Goal: Task Accomplishment & Management: Manage account settings

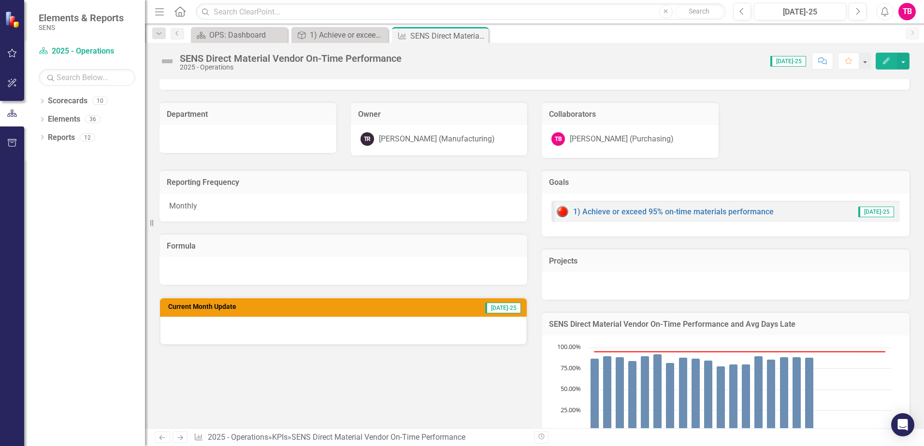
scroll to position [193, 0]
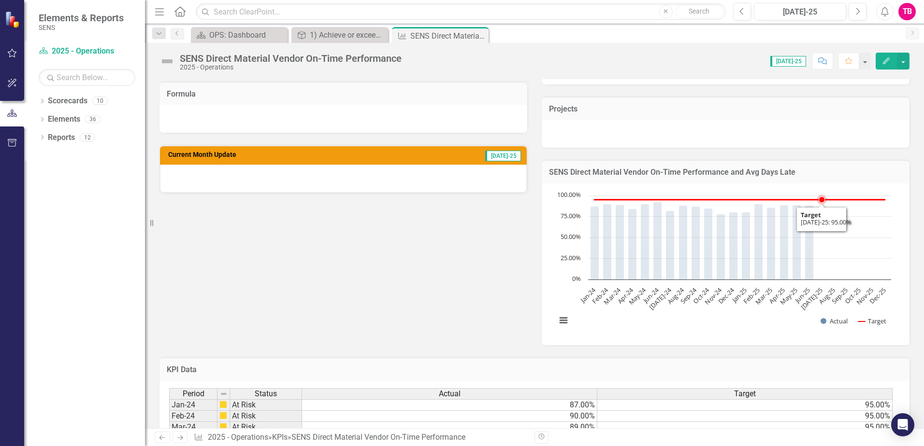
click at [813, 263] on rect "Interactive chart" at bounding box center [723, 263] width 344 height 145
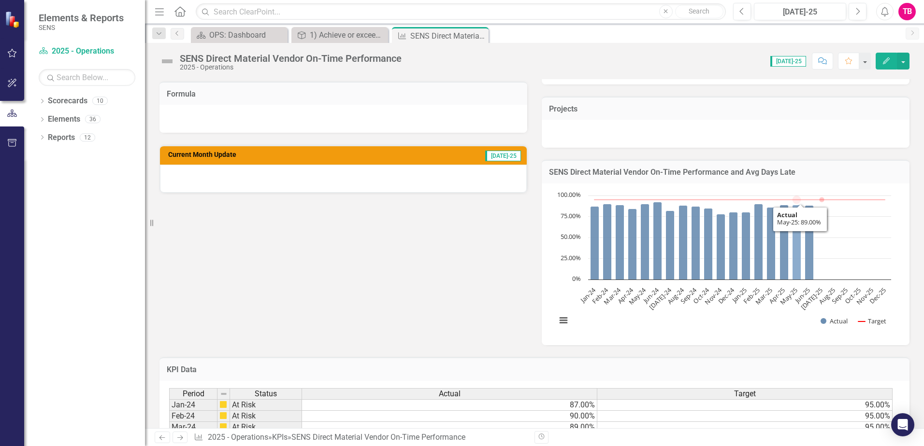
click at [797, 262] on icon "May-25, 89. Actual." at bounding box center [796, 242] width 9 height 75
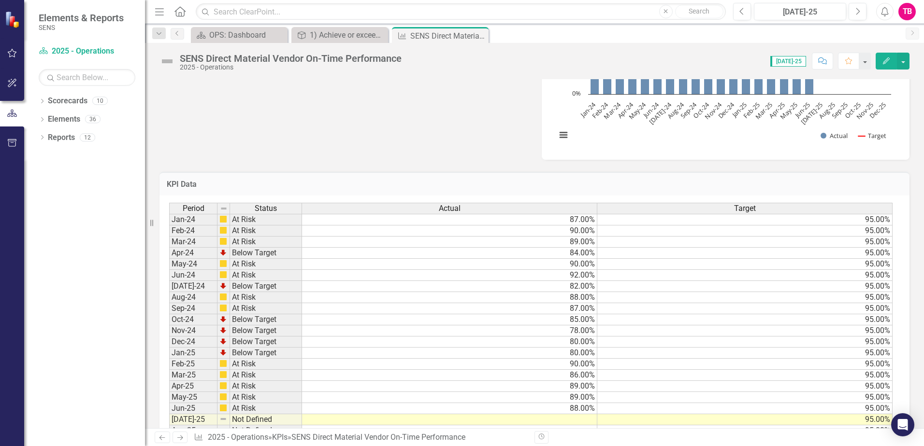
scroll to position [435, 0]
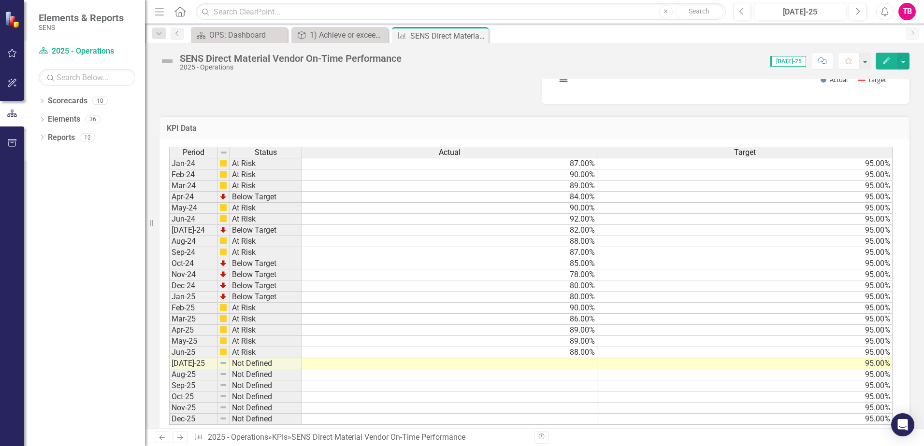
click at [572, 360] on td at bounding box center [449, 363] width 295 height 11
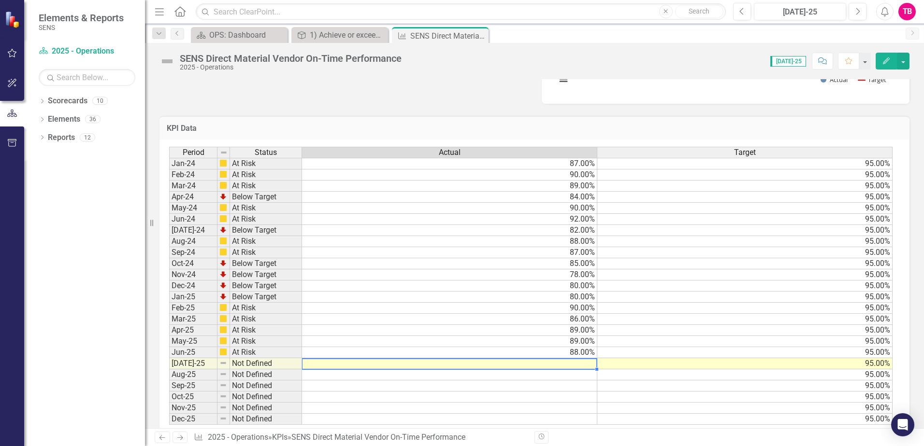
click at [592, 366] on td at bounding box center [449, 363] width 295 height 11
type textarea "88"
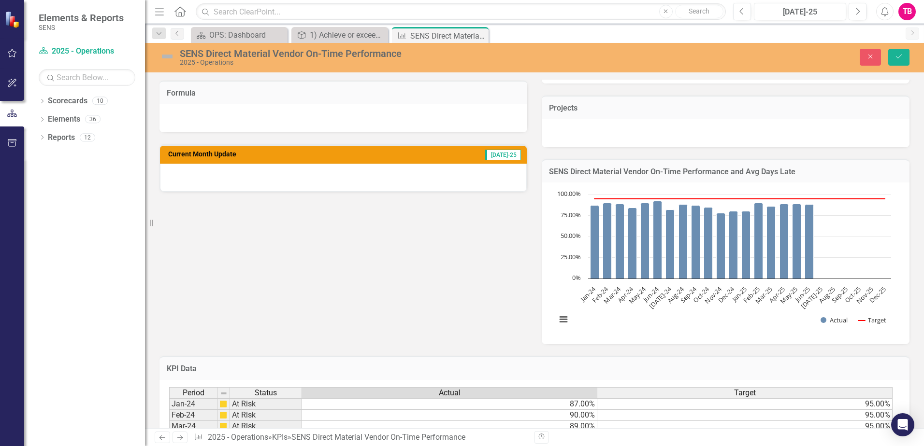
scroll to position [193, 0]
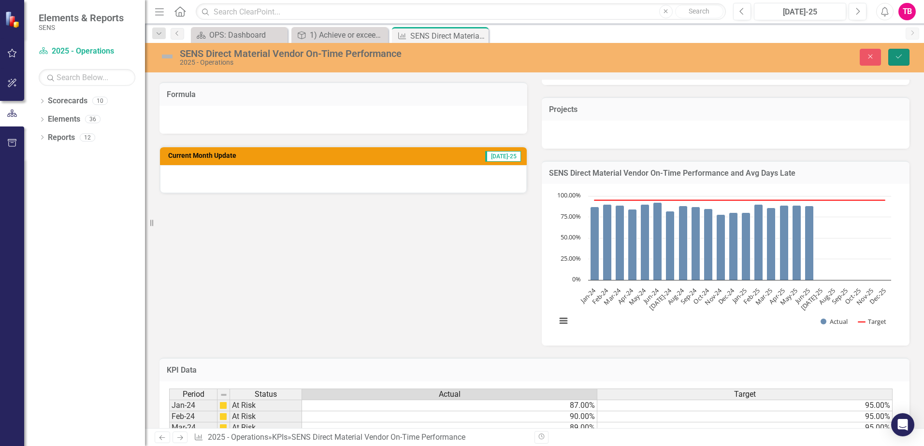
click at [899, 56] on icon "Save" at bounding box center [898, 56] width 9 height 7
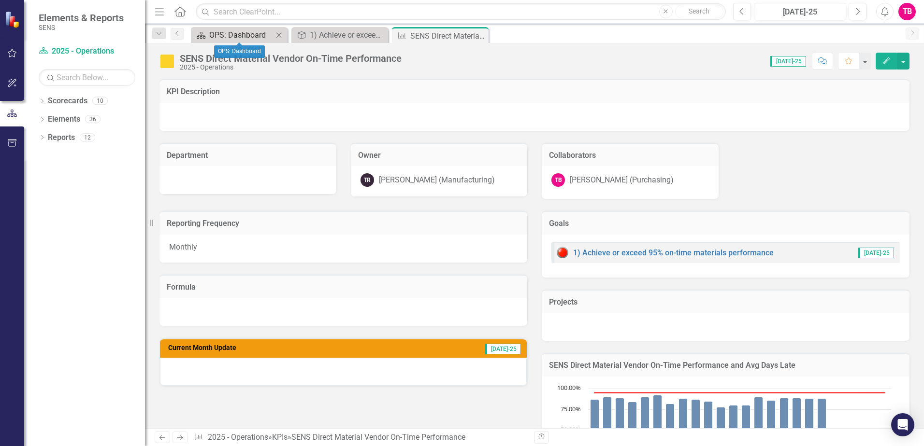
click at [230, 33] on div "OPS: Dashboard" at bounding box center [241, 35] width 64 height 12
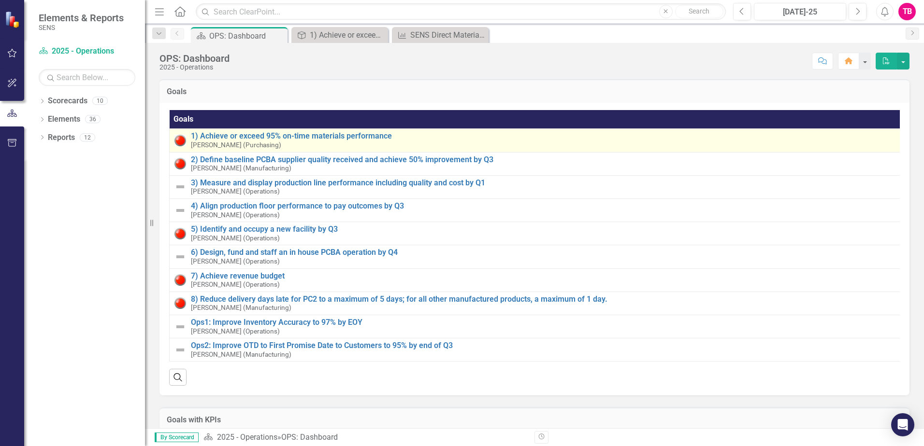
click at [179, 138] on img at bounding box center [180, 141] width 12 height 12
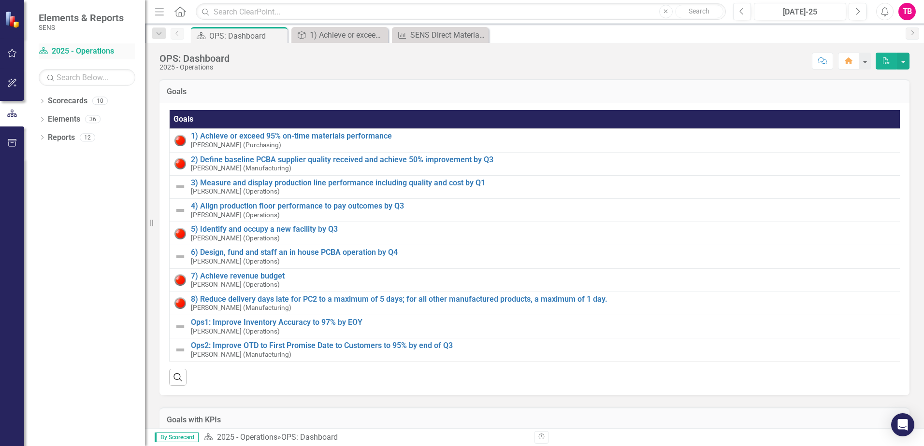
click at [55, 52] on link "Scorecard 2025 - Operations" at bounding box center [87, 51] width 97 height 11
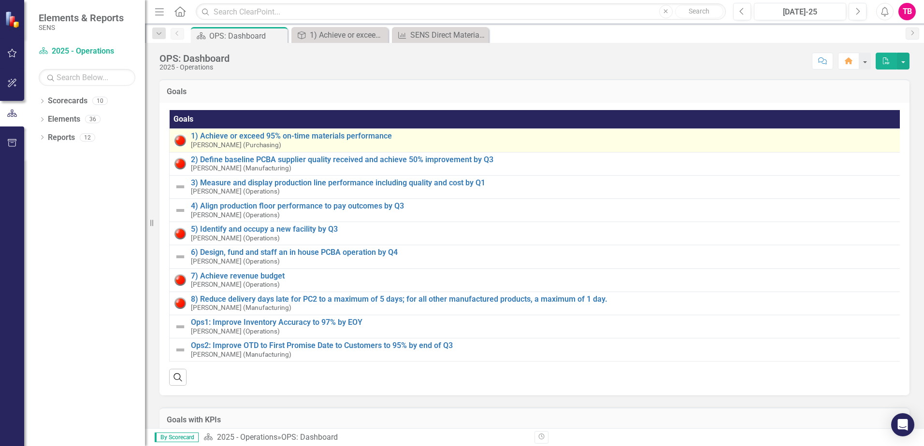
click at [179, 142] on img at bounding box center [180, 141] width 12 height 12
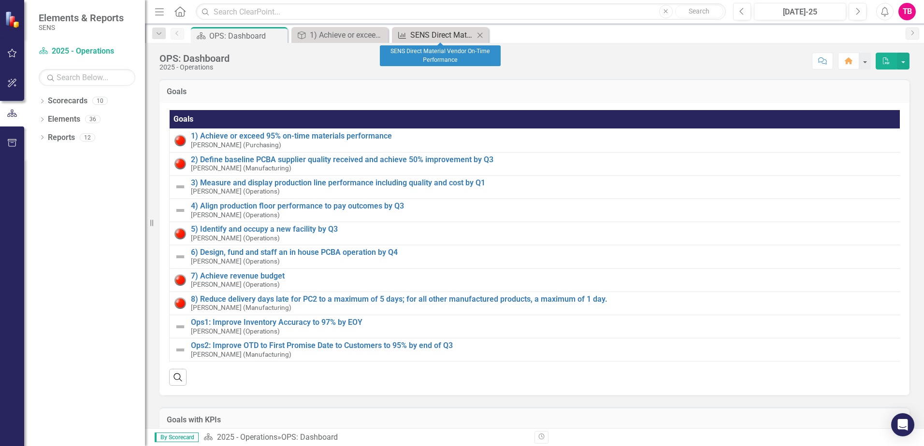
click at [439, 34] on div "SENS Direct Material Vendor On-Time Performance" at bounding box center [442, 35] width 64 height 12
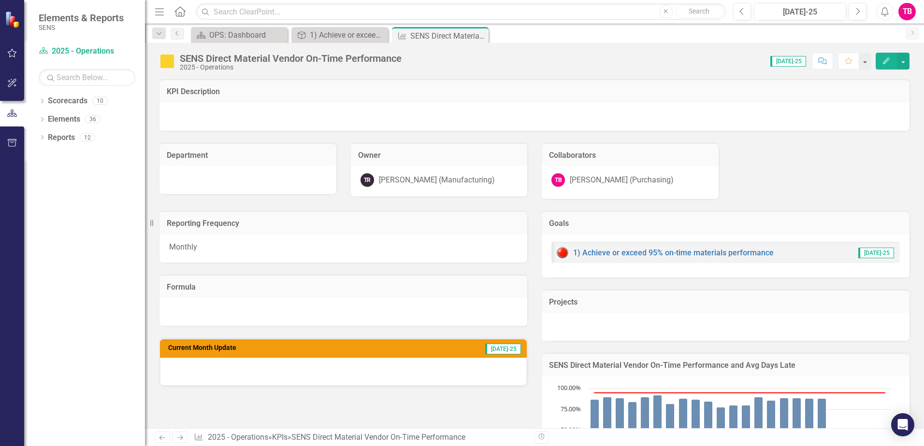
click at [208, 62] on div "SENS Direct Material Vendor On-Time Performance" at bounding box center [291, 58] width 222 height 11
click at [50, 53] on link "Scorecard 2025 - Operations" at bounding box center [87, 51] width 97 height 11
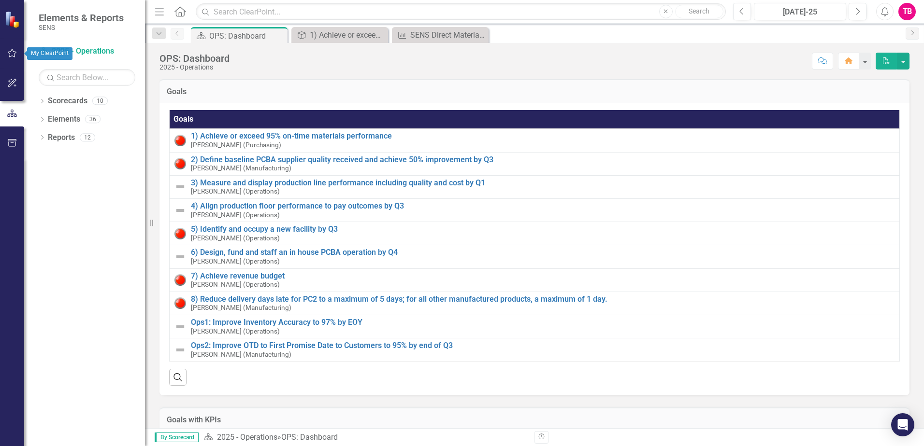
click at [10, 25] on img at bounding box center [13, 19] width 17 height 17
click at [10, 55] on icon "button" at bounding box center [12, 53] width 10 height 8
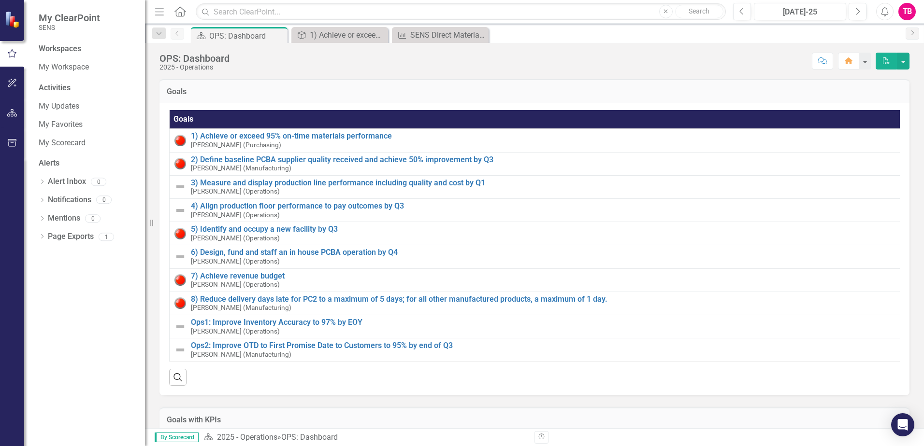
click at [38, 67] on div "Workspaces My Workspace Activities My Updates My Favorites My Scorecard Alerts …" at bounding box center [84, 244] width 121 height 403
click at [54, 70] on link "My Workspace" at bounding box center [87, 67] width 97 height 11
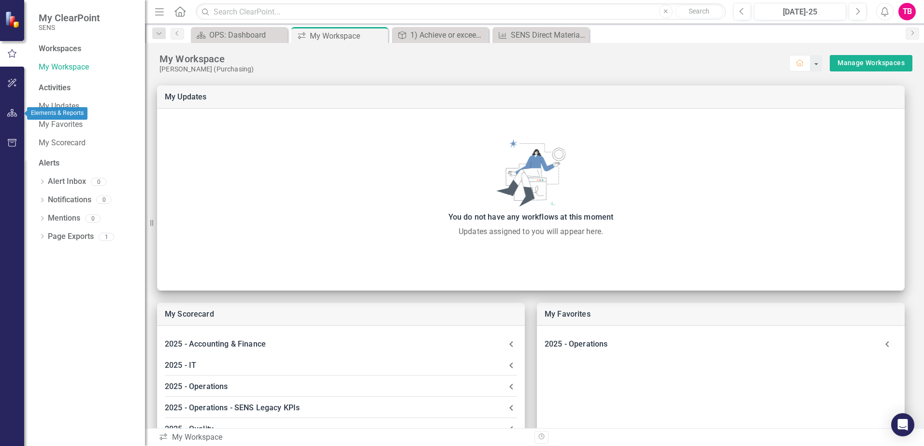
click at [12, 109] on button "button" at bounding box center [12, 113] width 22 height 20
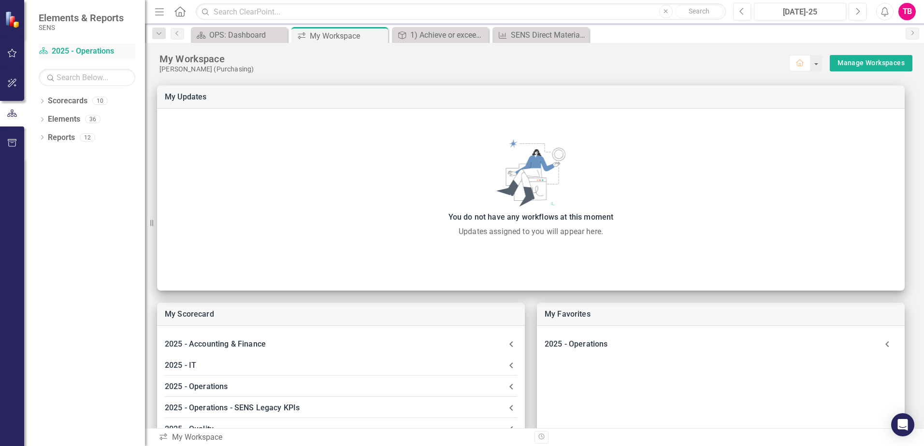
click at [66, 49] on link "Scorecard 2025 - Operations" at bounding box center [87, 51] width 97 height 11
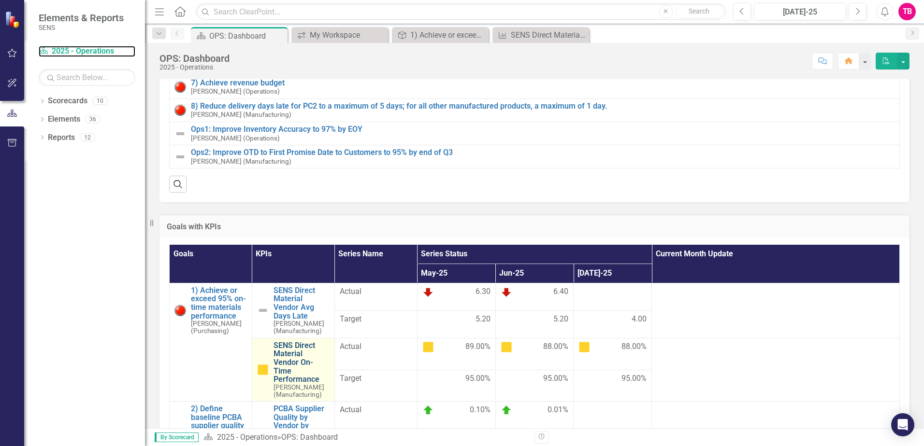
scroll to position [145, 0]
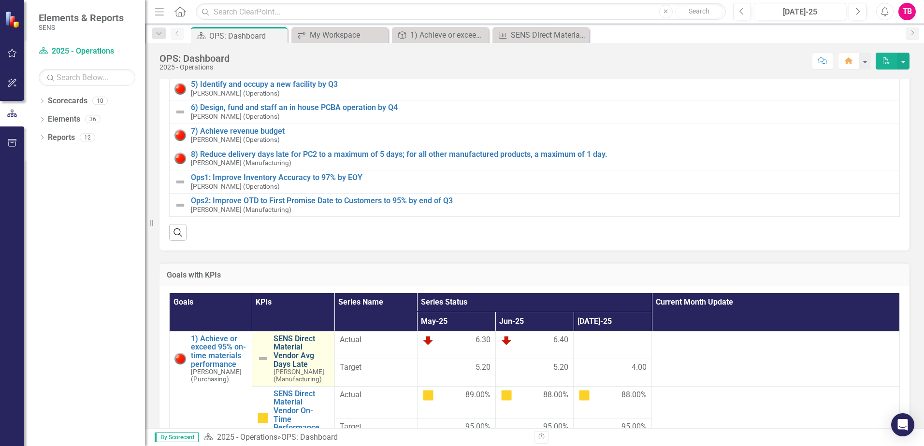
click at [292, 369] on link "SENS Direct Material Vendor Avg Days Late" at bounding box center [301, 352] width 56 height 34
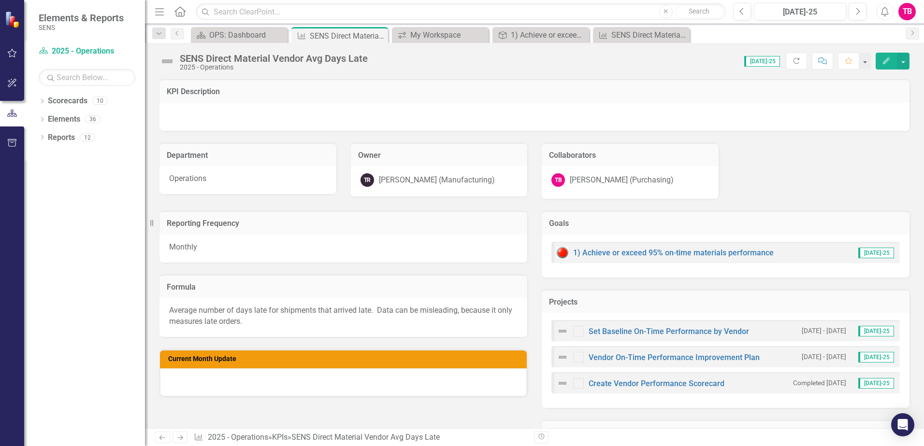
checkbox input "true"
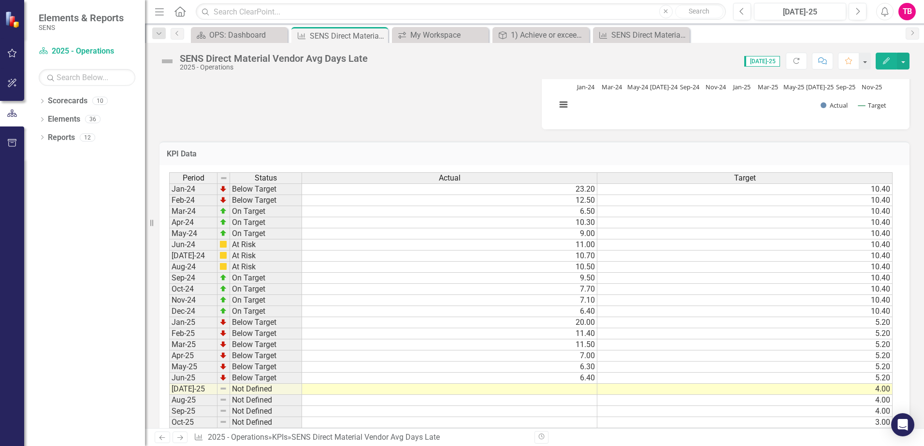
scroll to position [483, 0]
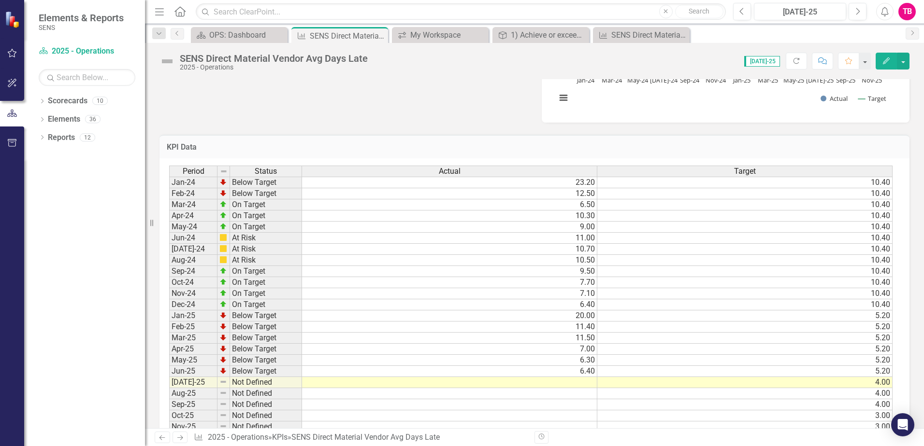
click at [590, 384] on td at bounding box center [449, 382] width 295 height 11
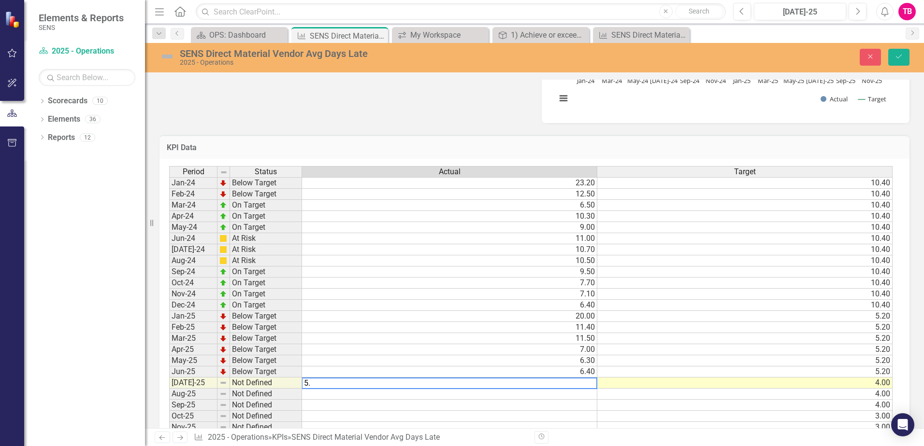
type textarea "5.3"
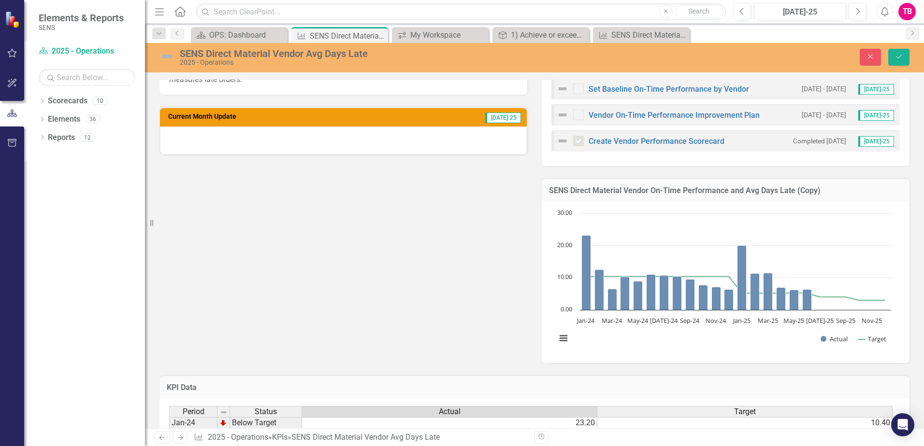
scroll to position [242, 0]
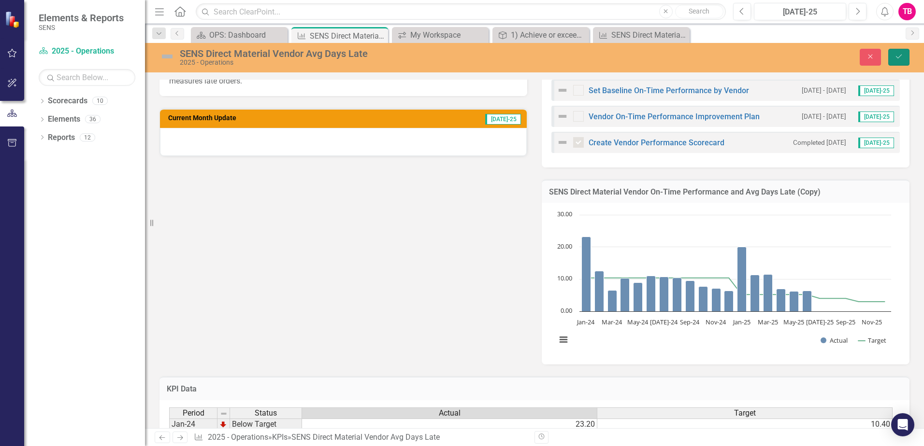
click at [895, 57] on icon "Save" at bounding box center [898, 56] width 9 height 7
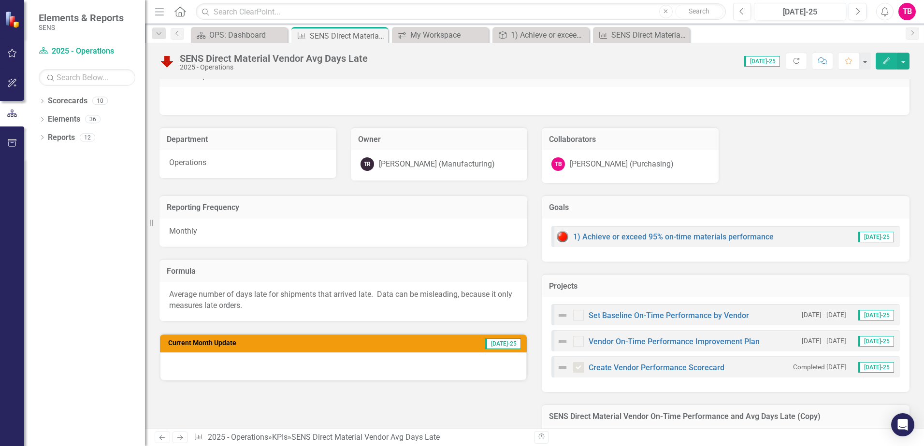
scroll to position [0, 0]
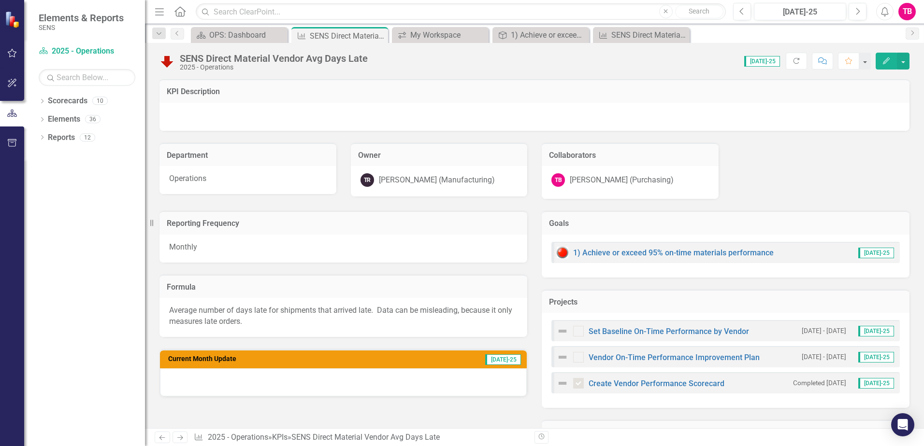
click at [303, 397] on div "Current Month Update Jul-25" at bounding box center [343, 373] width 368 height 48
click at [293, 381] on div at bounding box center [343, 383] width 367 height 28
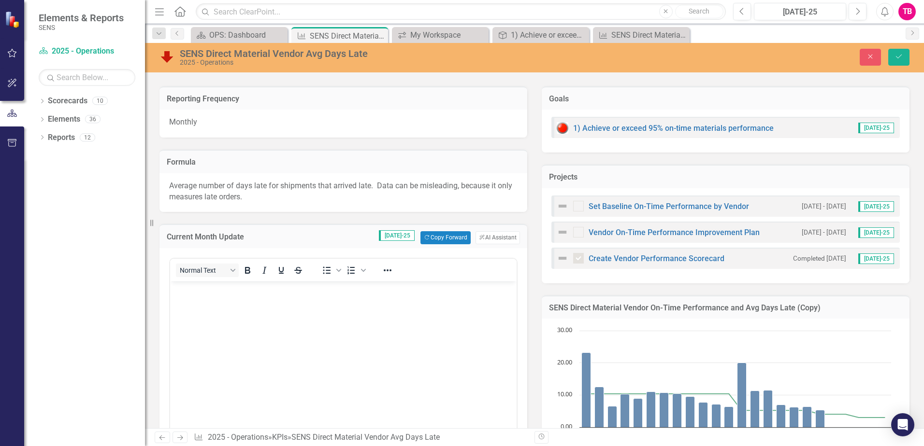
scroll to position [48, 0]
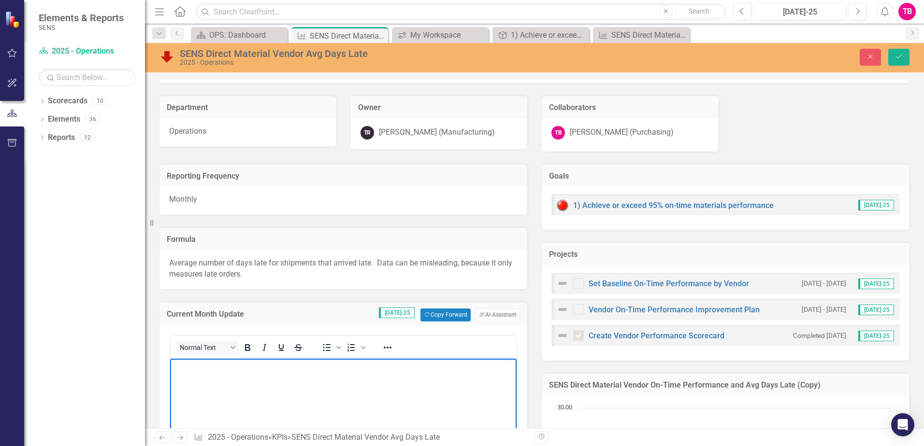
click at [214, 367] on p "Rich Text Area. Press ALT-0 for help." at bounding box center [343, 367] width 342 height 12
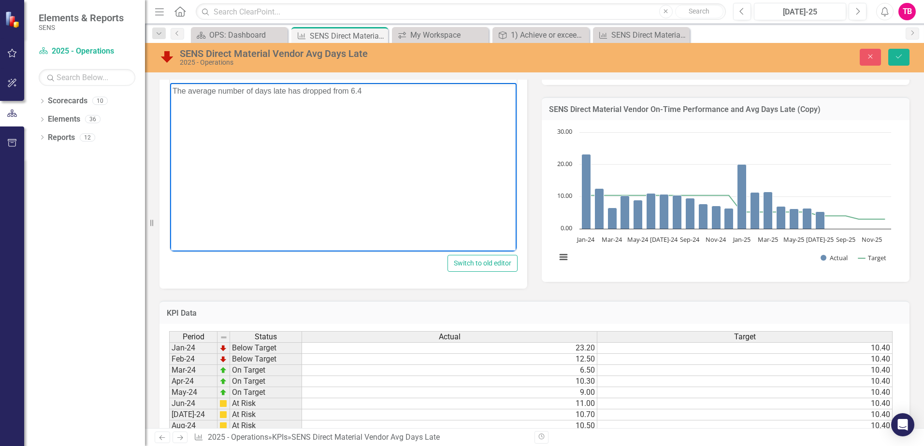
scroll to position [143, 0]
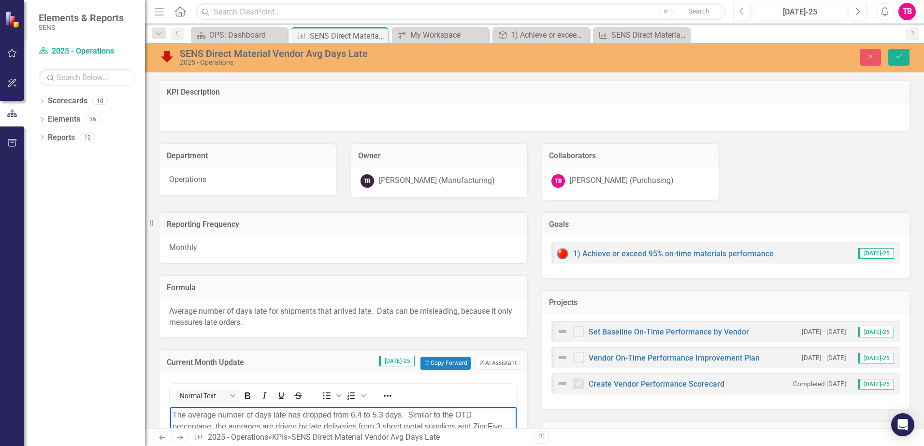
scroll to position [143, 0]
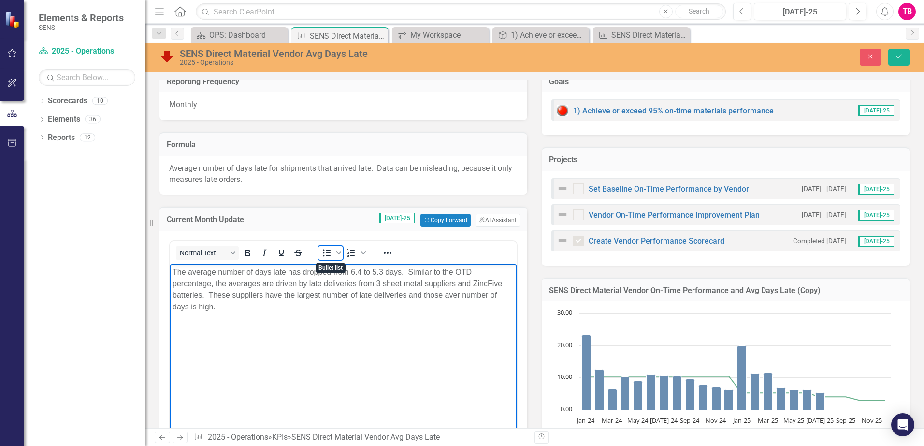
click at [328, 252] on icon "Bullet list" at bounding box center [327, 253] width 12 height 12
click at [223, 323] on li "AG" at bounding box center [353, 326] width 322 height 12
click at [205, 324] on li "AG 6.1 days" at bounding box center [353, 326] width 322 height 12
click at [248, 325] on li "AG 6.1 days" at bounding box center [353, 326] width 322 height 12
click at [224, 325] on li "AG 6.1 days late" at bounding box center [353, 326] width 322 height 12
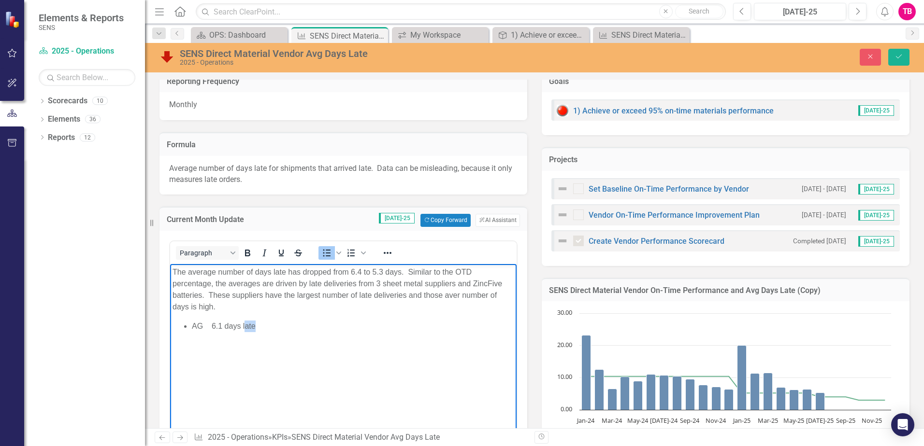
drag, startPoint x: 244, startPoint y: 327, endPoint x: 264, endPoint y: 327, distance: 19.3
click at [264, 327] on li "AG 6.1 days late" at bounding box center [353, 326] width 322 height 12
click at [209, 326] on li "AG 6.1 days" at bounding box center [353, 326] width 322 height 12
click at [311, 328] on li "AG Average days late* 6.1 days" at bounding box center [353, 326] width 322 height 12
click at [380, 283] on p "The average number of days late has dropped from 6.4 to 5.3 days. Similar to th…" at bounding box center [343, 289] width 342 height 46
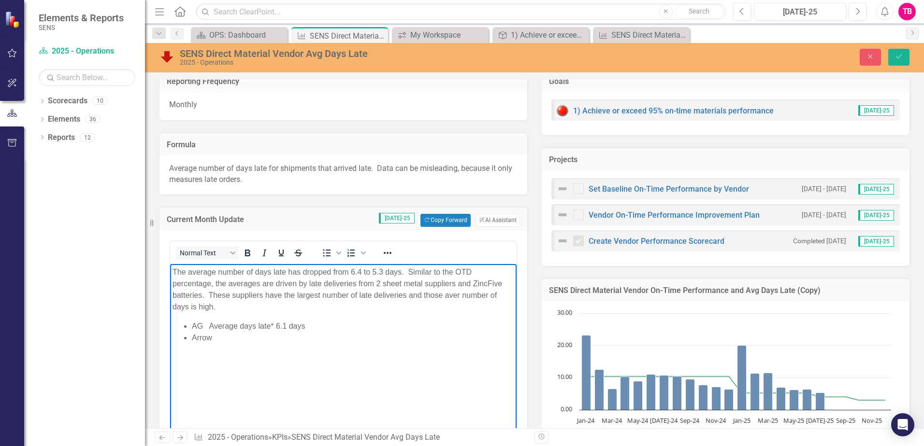
click at [217, 337] on li "Arrow" at bounding box center [353, 338] width 322 height 12
click at [273, 325] on li "AG Average days late* 6.1 days" at bounding box center [353, 326] width 322 height 12
click at [293, 339] on li "Maysteel Average days late - 5.3" at bounding box center [353, 338] width 322 height 12
click at [315, 336] on li "Maysteel Average days late -- 5.3" at bounding box center [353, 338] width 322 height 12
click at [285, 347] on li "ZincFive Average days late 21.7" at bounding box center [353, 350] width 322 height 12
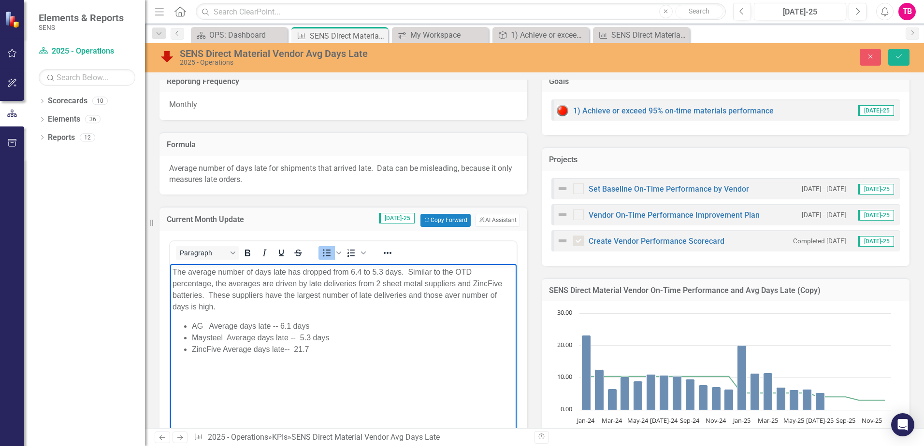
click at [308, 346] on li "ZincFive Average days late-- 21.7" at bounding box center [353, 350] width 322 height 12
click at [335, 351] on li "ZincFive Average days late-- 21.7 days" at bounding box center [353, 350] width 322 height 12
click at [343, 349] on li "ZincFive Average days late-- 21.7 days" at bounding box center [353, 350] width 322 height 12
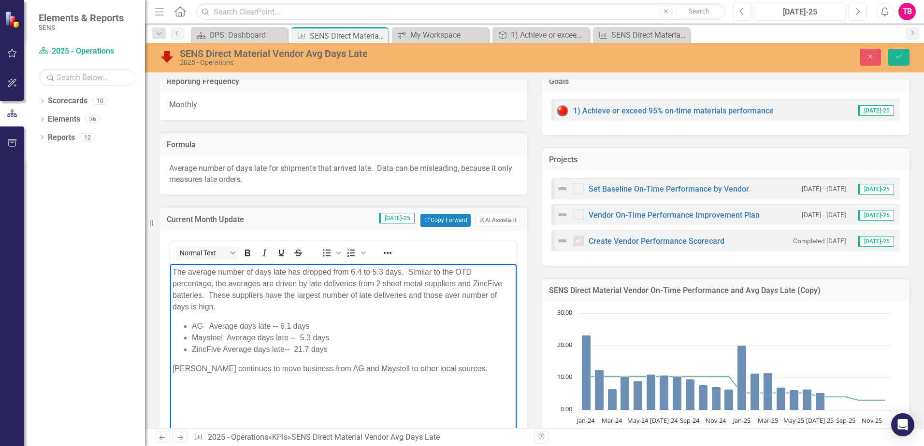
click at [447, 370] on p "Pat continues to move business from AG and Maystell to other local sources." at bounding box center [343, 369] width 342 height 12
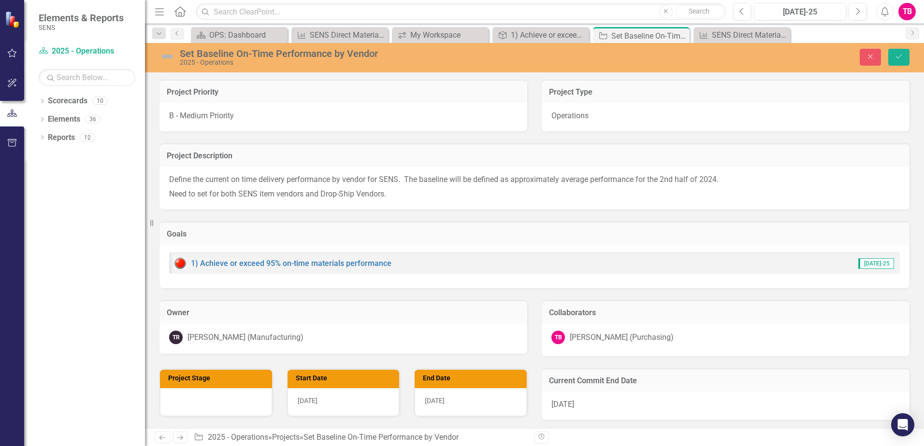
scroll to position [242, 0]
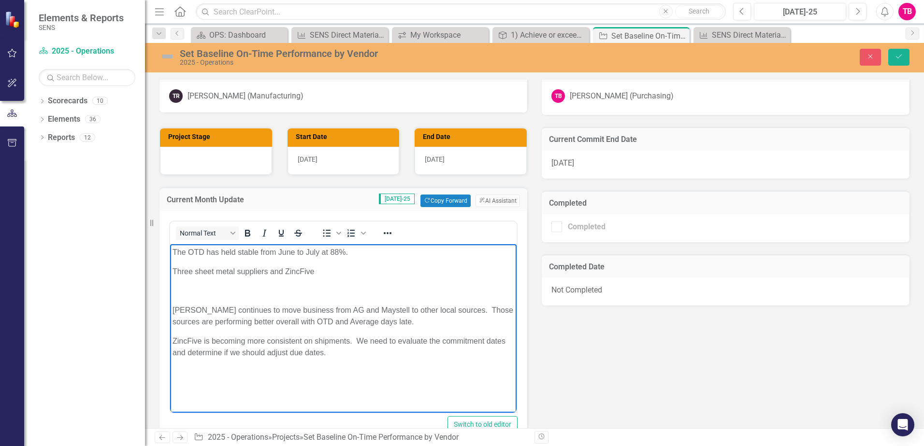
click at [357, 374] on body "The OTD has held stable from June to July at 88%. Three sheet metal suppliers a…" at bounding box center [343, 316] width 346 height 145
click at [323, 270] on p "Three sheet metal suppliers and ZincFive" at bounding box center [343, 272] width 342 height 12
click at [179, 286] on p "Rich Text Area. Press ALT-0 for help." at bounding box center [343, 291] width 342 height 12
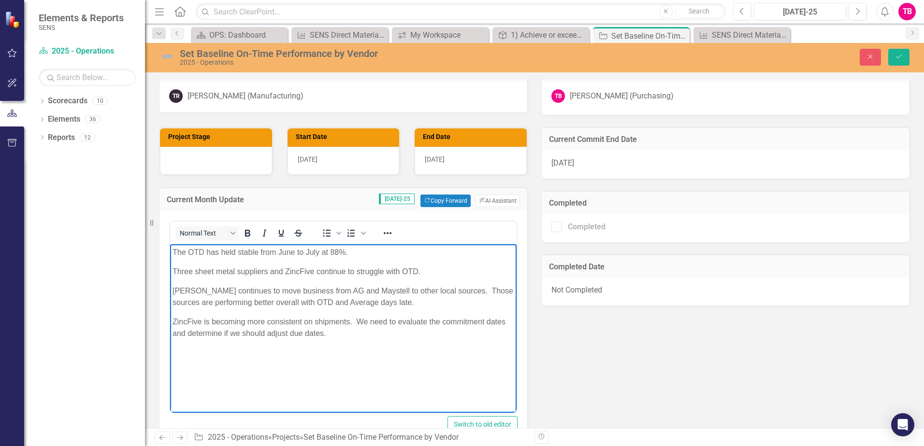
click at [311, 289] on p "[PERSON_NAME] continues to move business from AG and Maystell to other local so…" at bounding box center [343, 296] width 342 height 23
click at [463, 290] on p "[PERSON_NAME] continues to move business from AG, Arrow and Maystell to other l…" at bounding box center [343, 296] width 342 height 23
drag, startPoint x: 465, startPoint y: 290, endPoint x: 485, endPoint y: 292, distance: 20.0
click at [486, 292] on p "[PERSON_NAME] continues to move business from AG, Arrow and Maystell to other l…" at bounding box center [343, 296] width 342 height 23
click at [457, 290] on p "[PERSON_NAME] continues to move business from AG, Arrow and Maystell to other l…" at bounding box center [343, 296] width 342 height 23
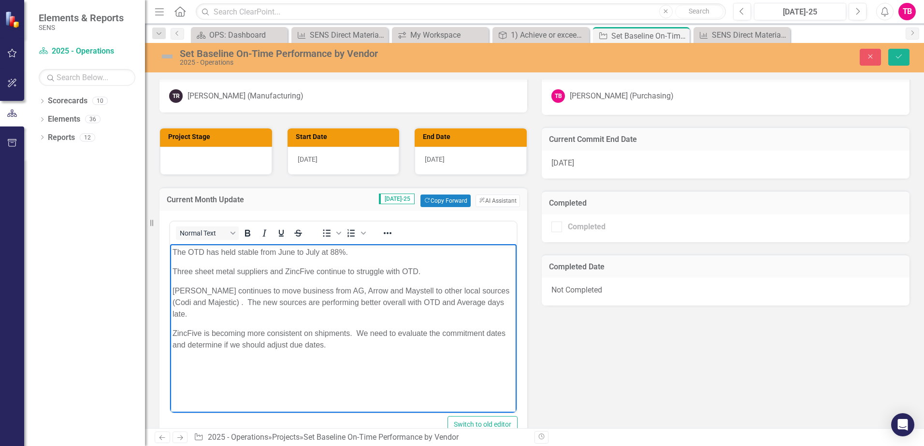
click at [441, 302] on p "[PERSON_NAME] continues to move business from AG, Arrow and Maystell to other l…" at bounding box center [343, 302] width 342 height 35
drag, startPoint x: 406, startPoint y: 305, endPoint x: 482, endPoint y: 304, distance: 75.9
click at [482, 304] on p "[PERSON_NAME] continues to move business from AG, Arrow and Maystell to other l…" at bounding box center [343, 302] width 342 height 35
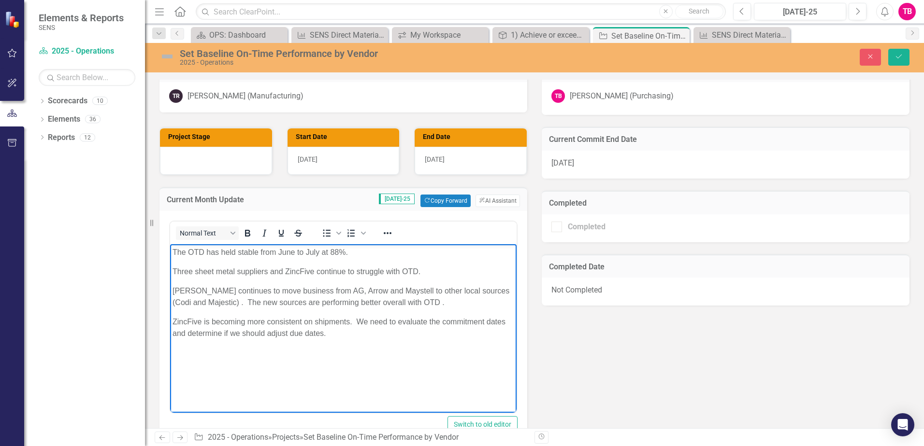
click at [357, 254] on p "The OTD has held stable from June to July at 88%." at bounding box center [343, 252] width 342 height 12
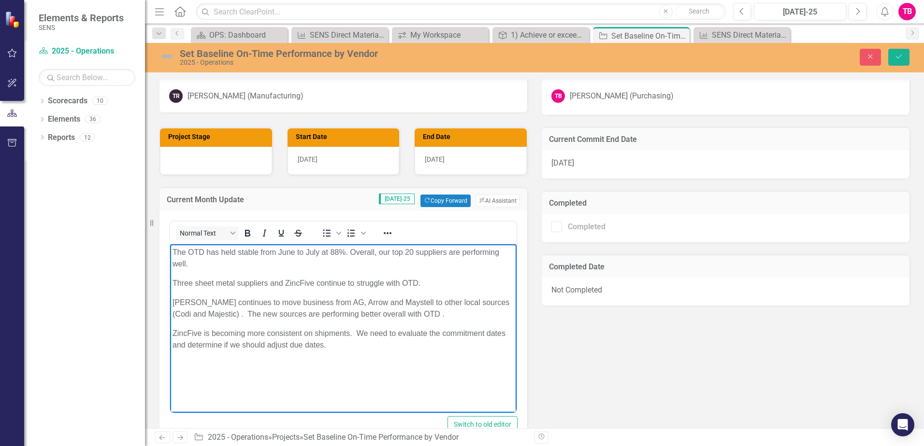
click at [334, 352] on body "The OTD has held stable from June to July at 88%. Overall, our top 20 suppliers…" at bounding box center [343, 316] width 346 height 145
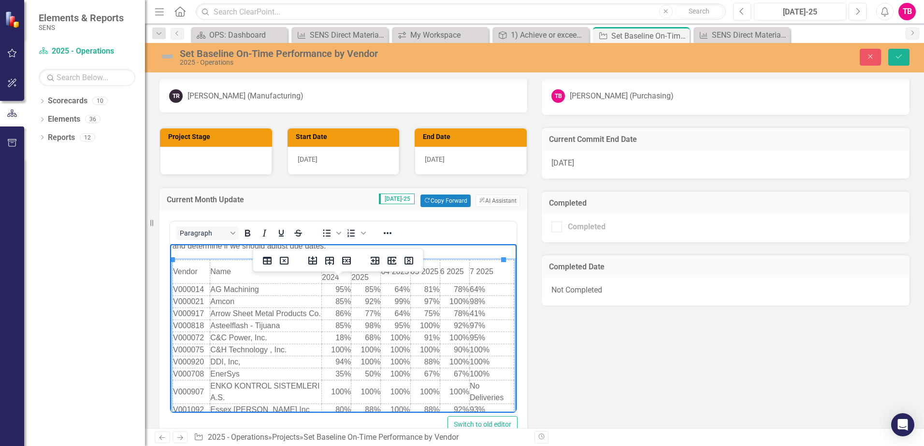
scroll to position [51, 0]
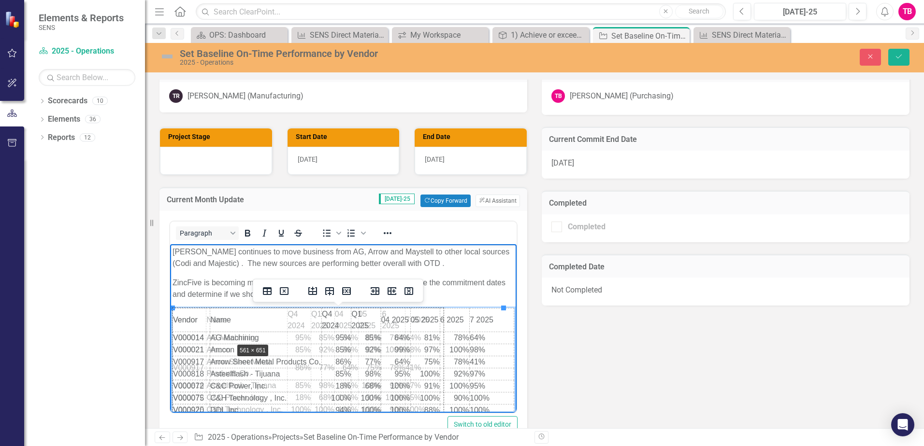
drag, startPoint x: 173, startPoint y: 307, endPoint x: 233, endPoint y: 342, distance: 69.0
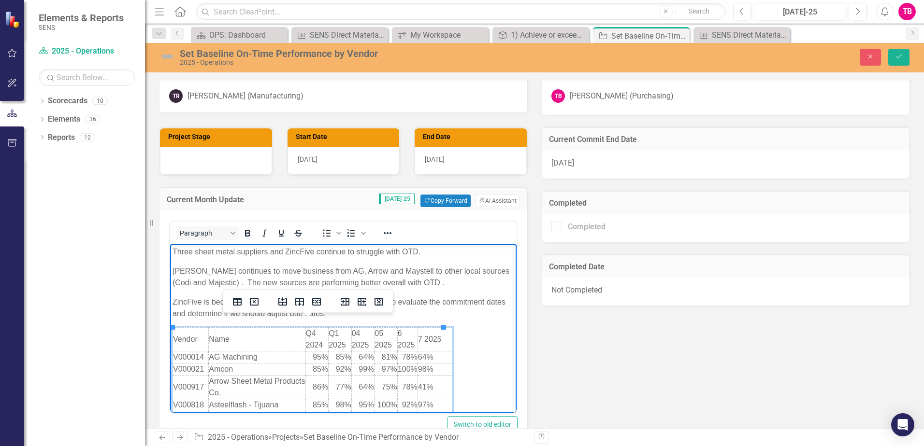
scroll to position [26, 0]
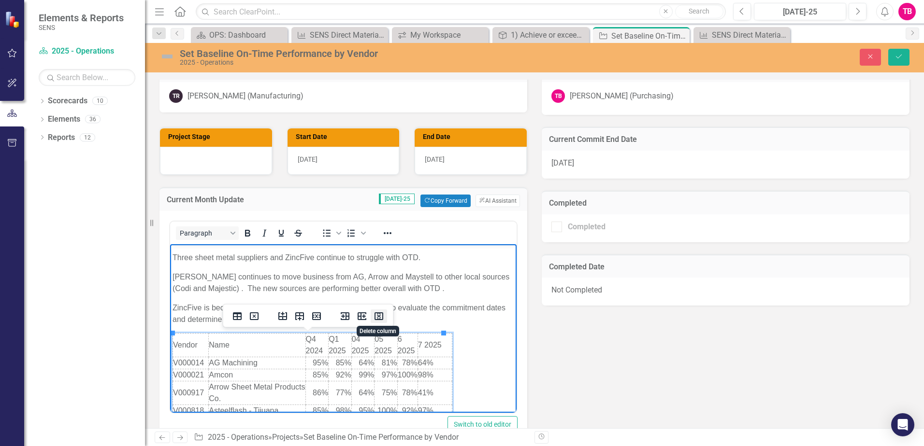
click at [374, 315] on icon "Delete column" at bounding box center [378, 317] width 9 height 8
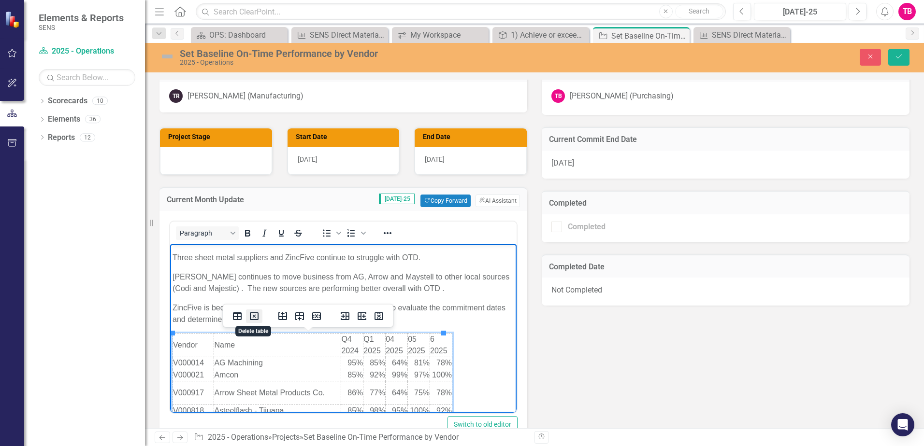
click at [255, 315] on icon "Delete table" at bounding box center [254, 317] width 12 height 12
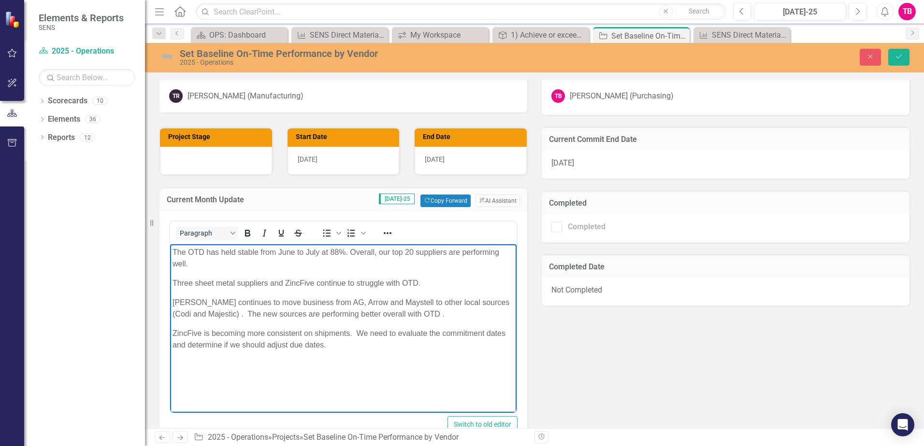
click at [239, 372] on body "The OTD has held stable from June to July at 88%. Overall, our top 20 suppliers…" at bounding box center [343, 316] width 346 height 145
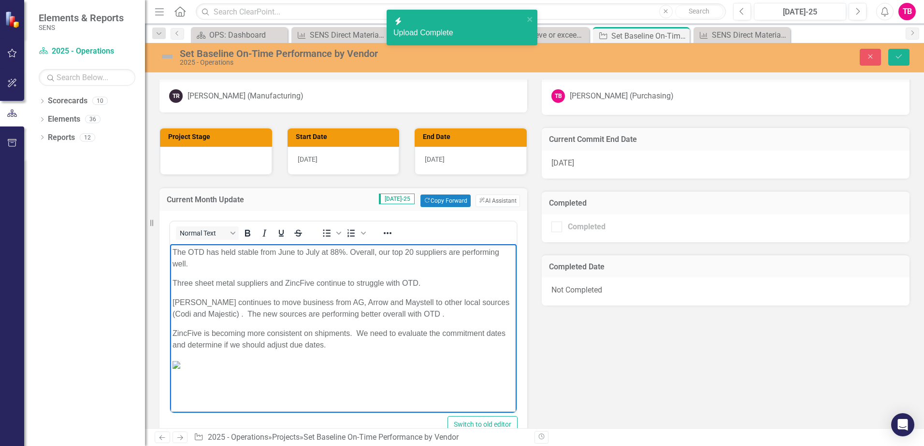
click at [196, 260] on p "The OTD has held stable from June to July at 88%. Overall, our top 20 suppliers…" at bounding box center [343, 257] width 342 height 23
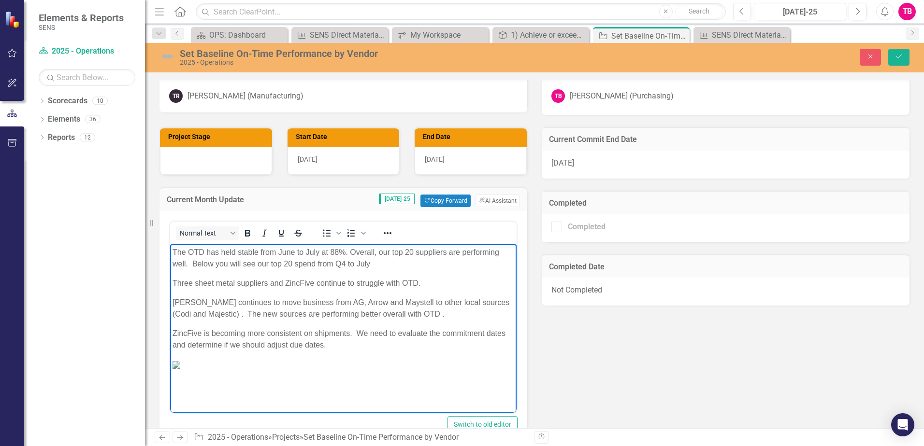
scroll to position [0, 133]
drag, startPoint x: 391, startPoint y: 410, endPoint x: 666, endPoint y: 658, distance: 370.1
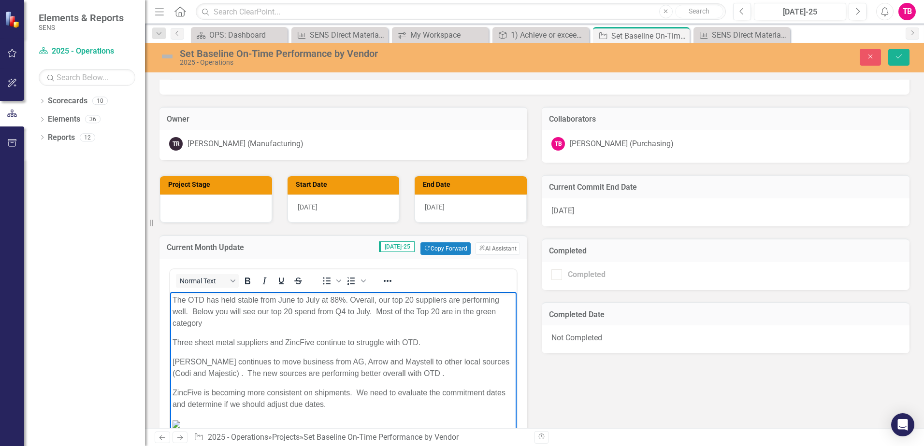
scroll to position [193, 0]
click at [903, 54] on button "Save" at bounding box center [898, 57] width 21 height 17
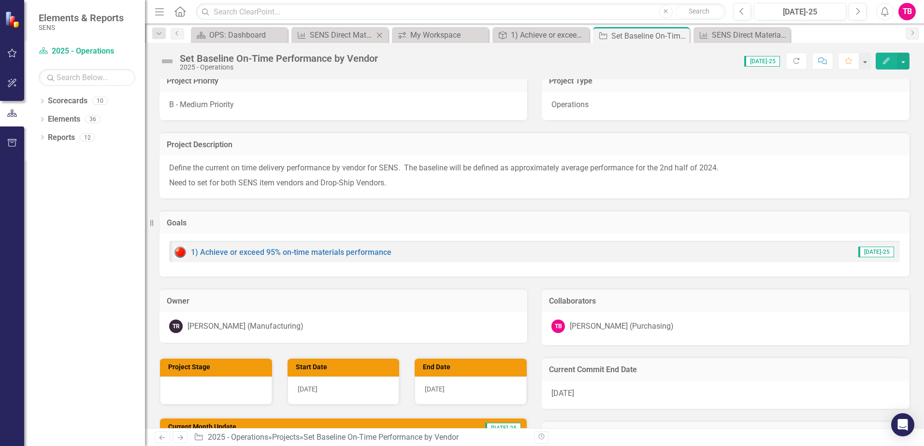
scroll to position [0, 0]
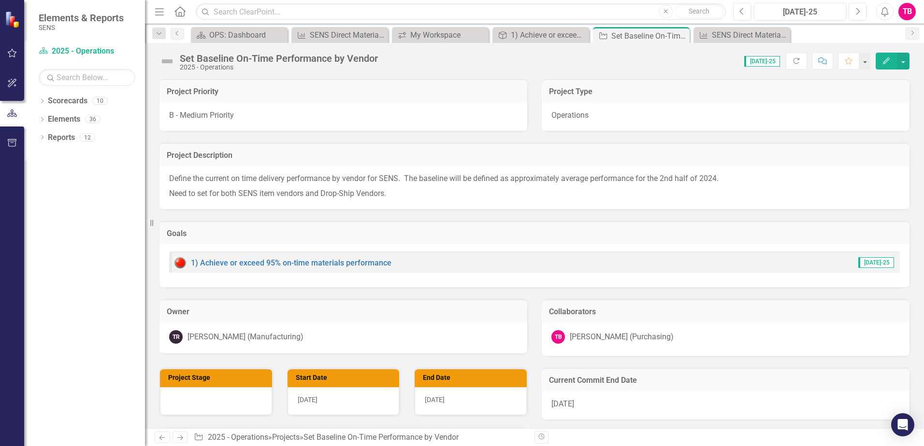
click at [56, 157] on div "Dropdown Scorecards 10 Dropdown 2025 - Company Scorecard 2025 - Accounting & Fi…" at bounding box center [84, 269] width 121 height 353
